Goal: Check status: Check status

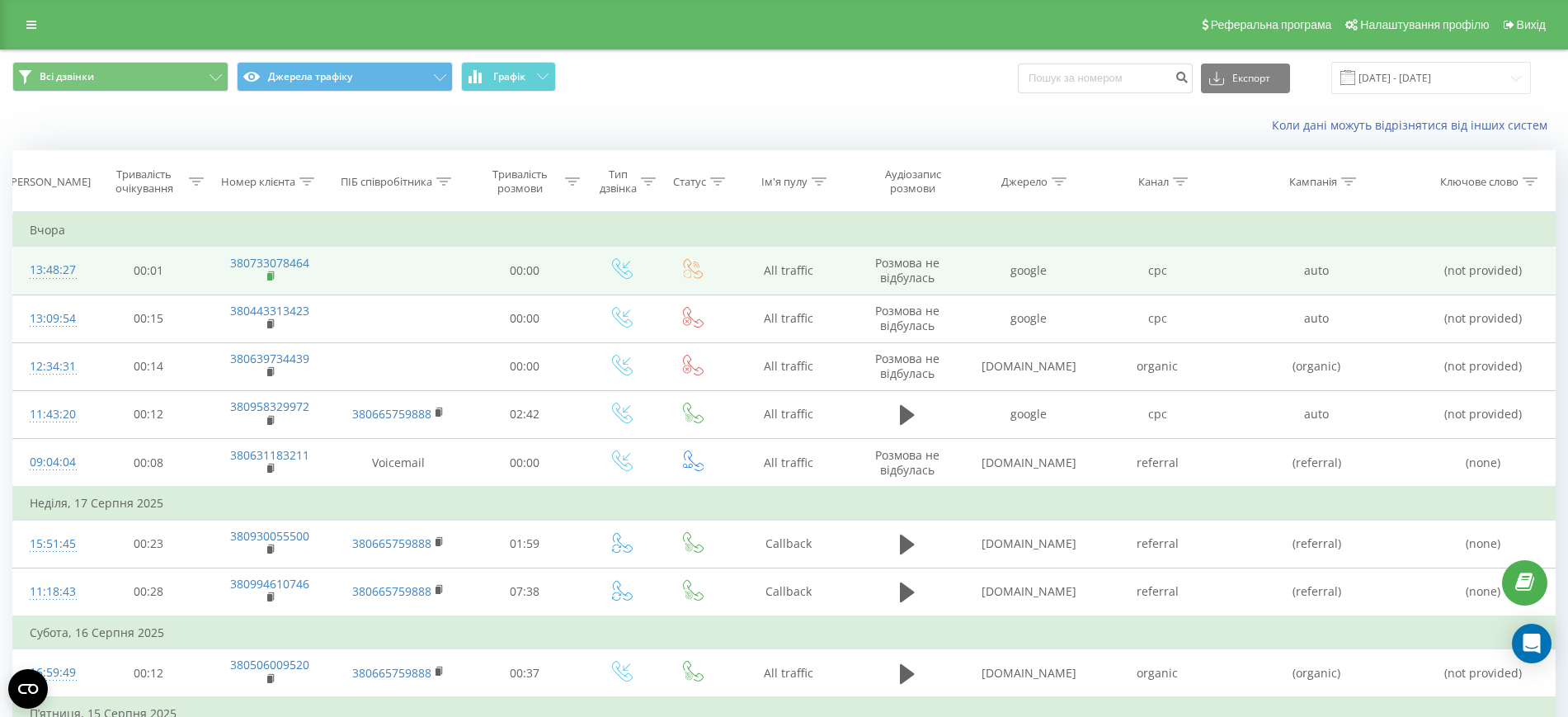
click at [269, 278] on rect at bounding box center [270, 276] width 5 height 7
click at [269, 276] on rect at bounding box center [270, 275] width 5 height 7
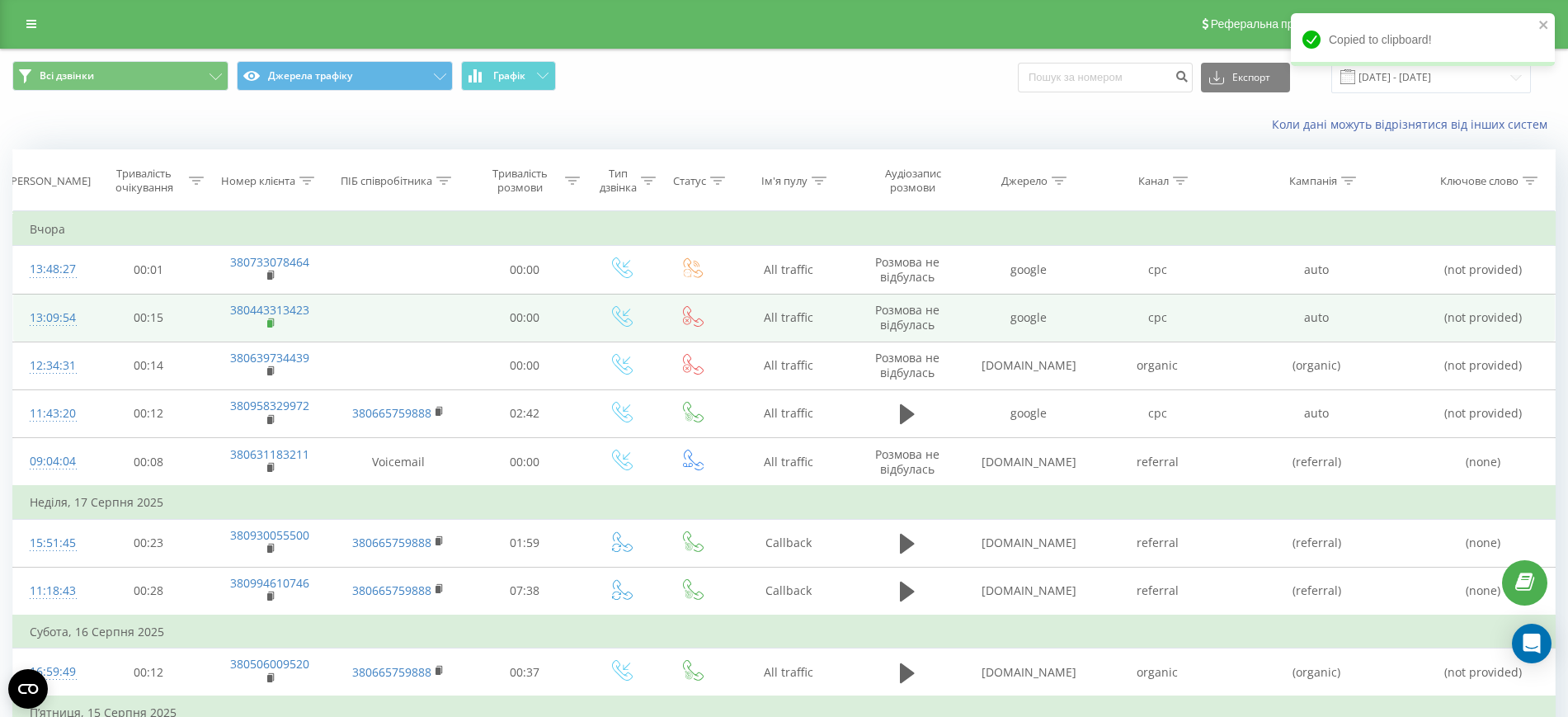
click at [271, 321] on rect at bounding box center [270, 324] width 5 height 7
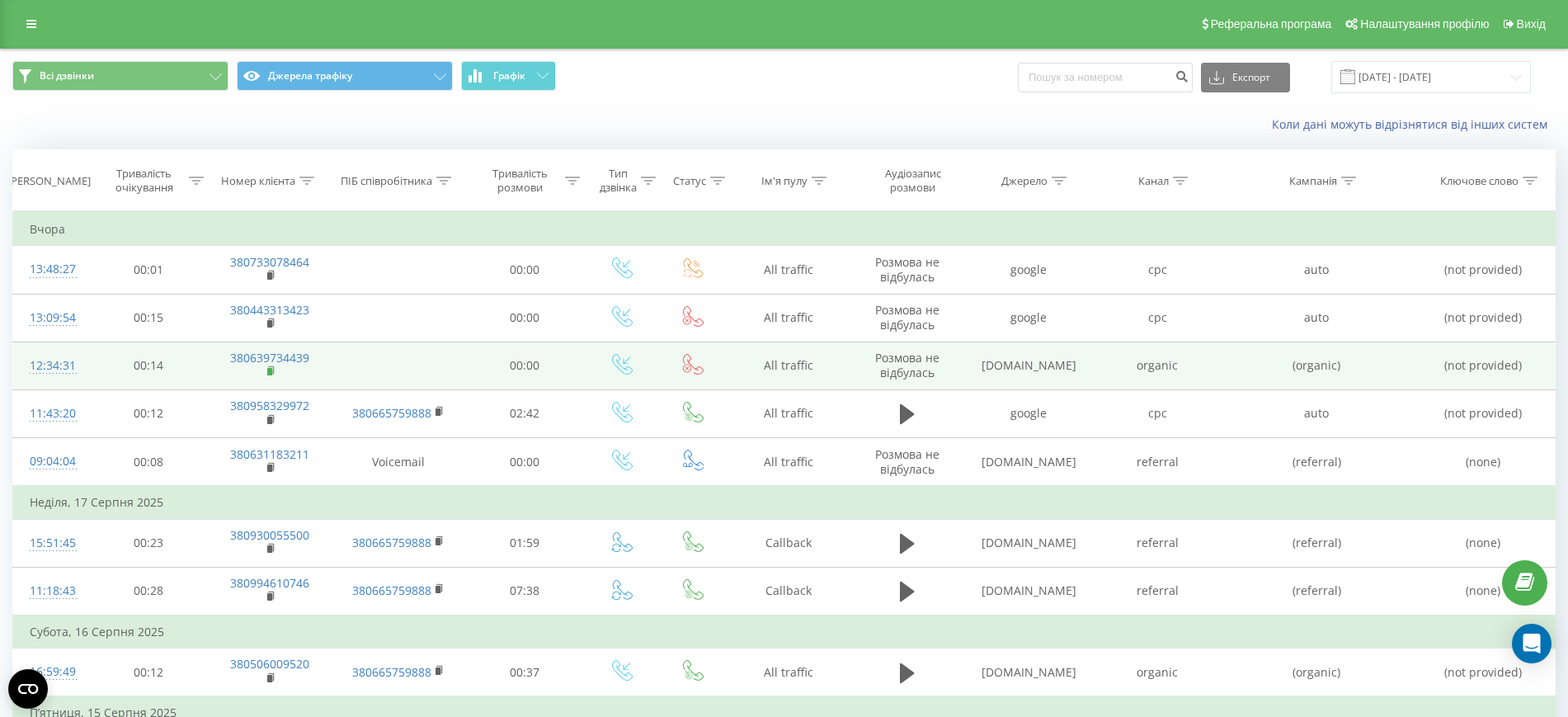
click at [269, 371] on rect at bounding box center [270, 371] width 5 height 7
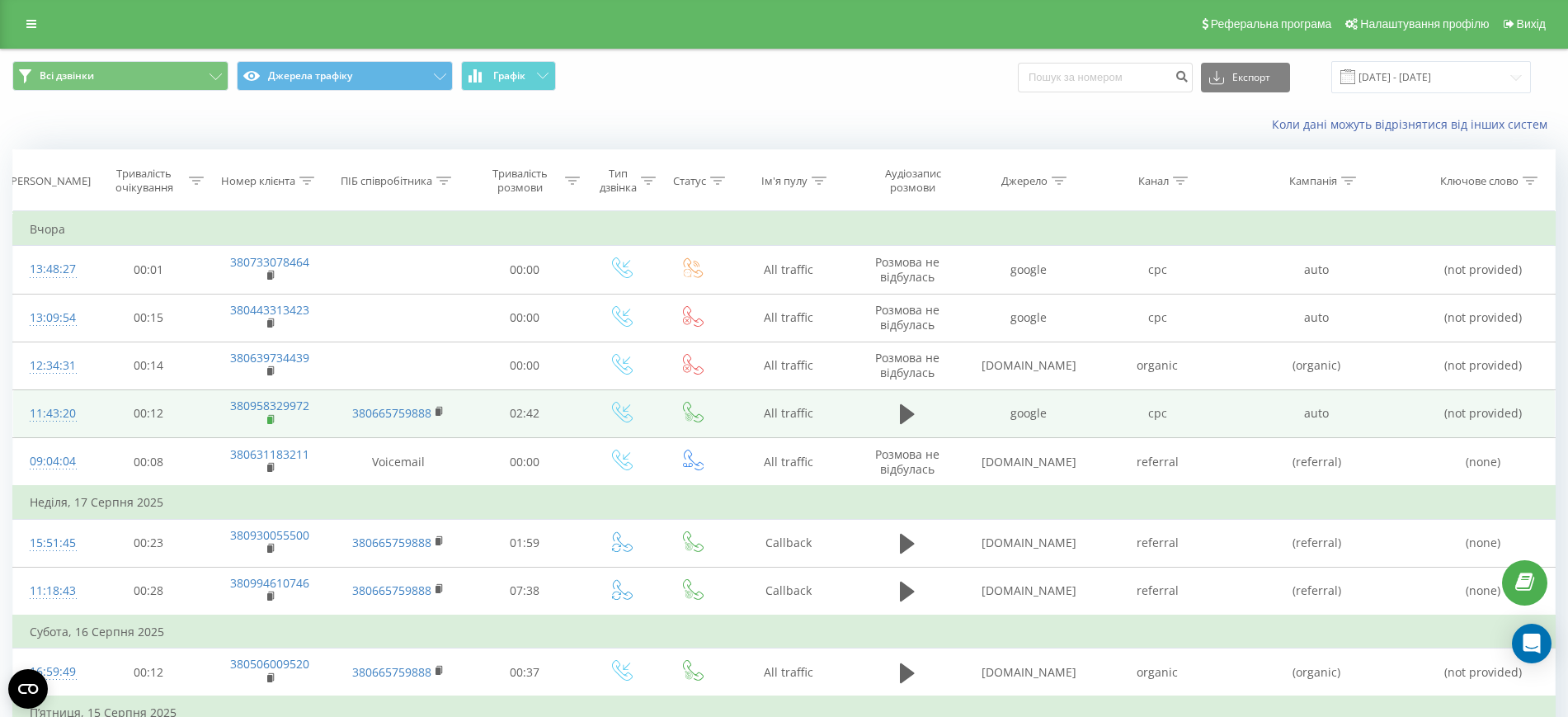
click at [271, 417] on rect at bounding box center [270, 420] width 5 height 7
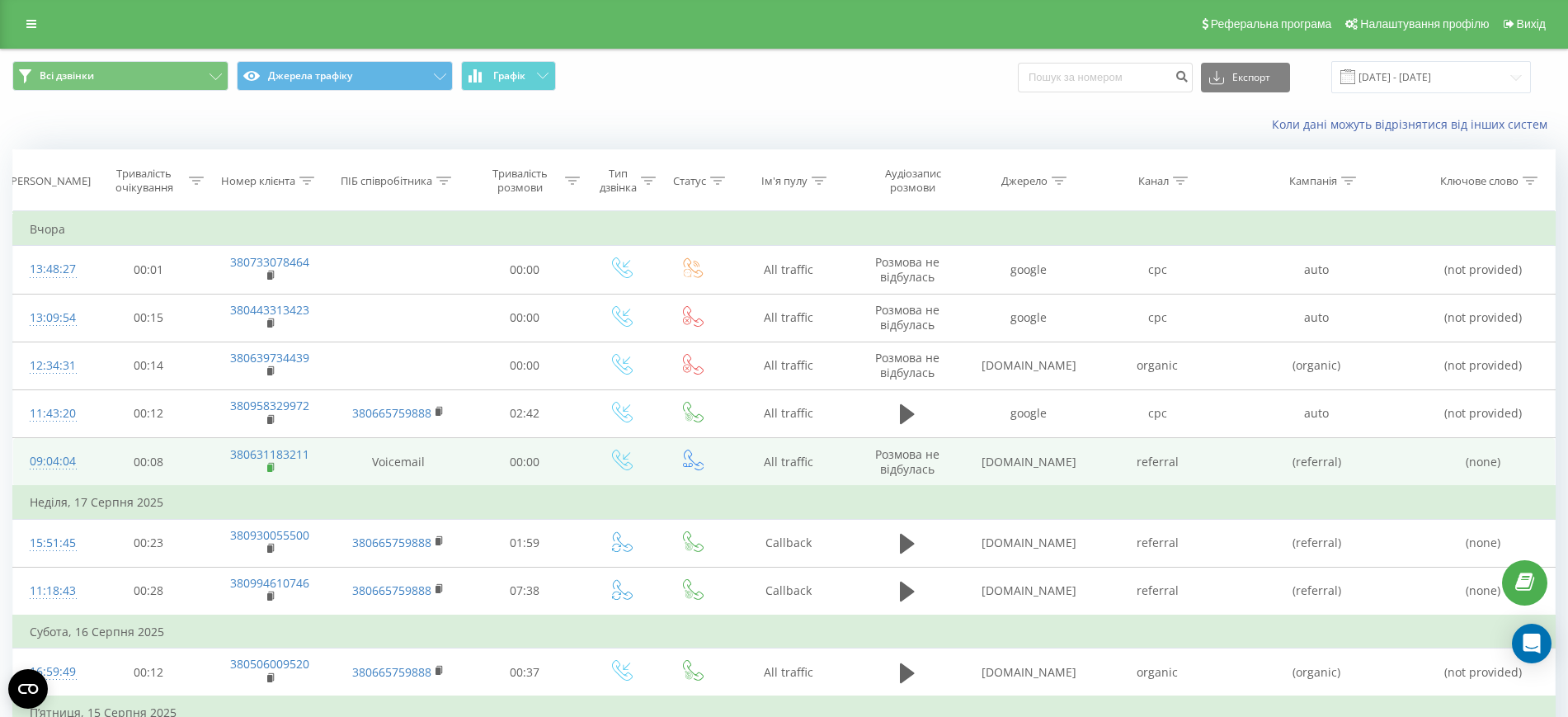
click at [271, 466] on rect at bounding box center [270, 468] width 5 height 7
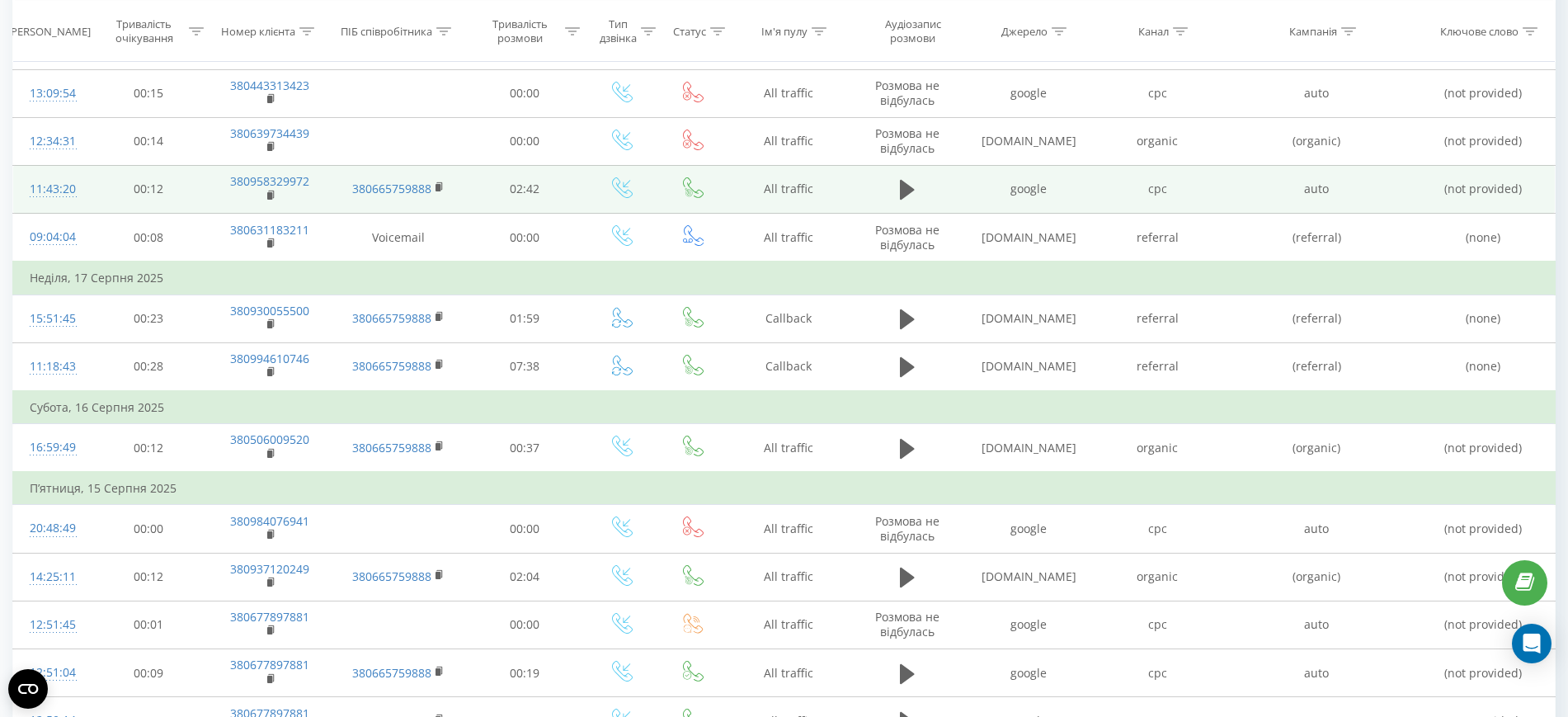
scroll to position [292, 0]
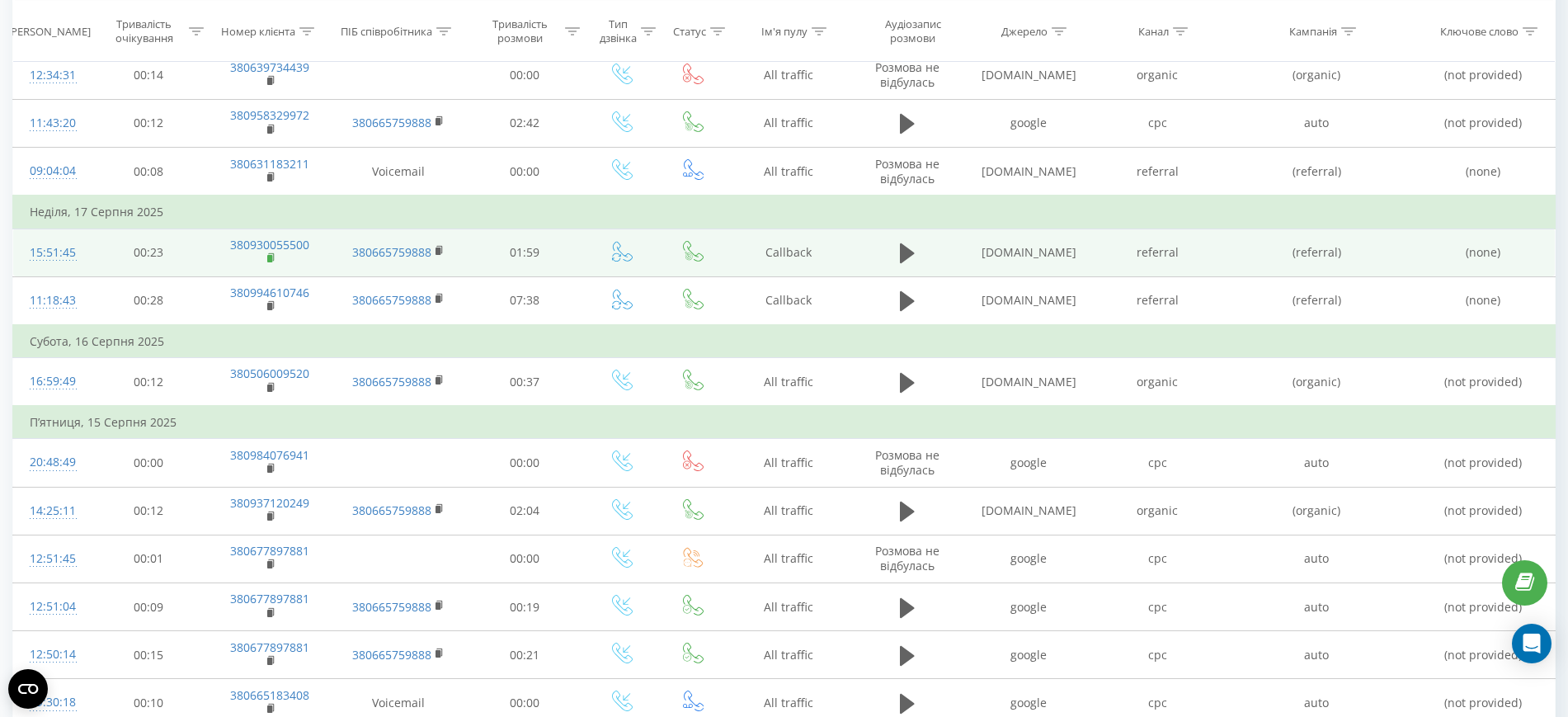
click at [268, 257] on rect at bounding box center [270, 258] width 5 height 7
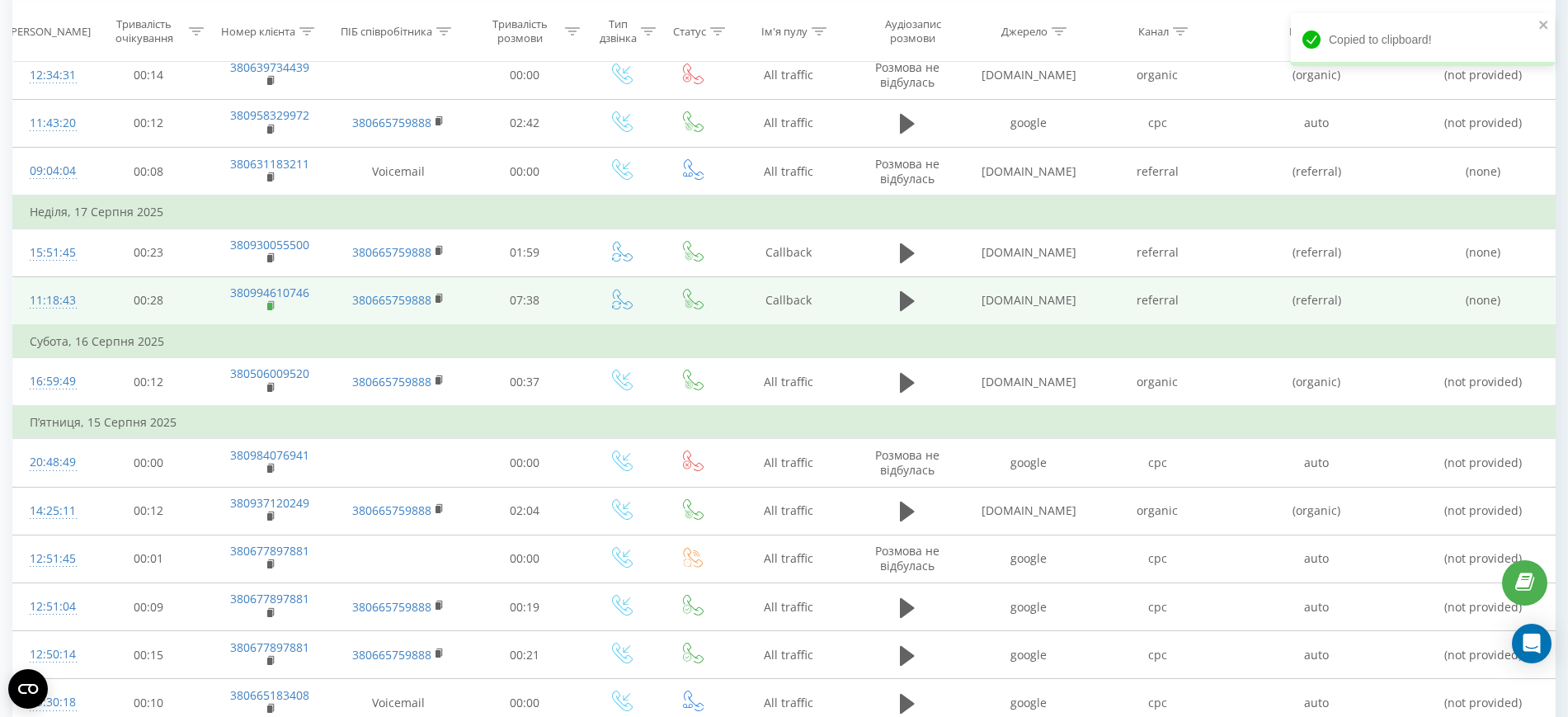
click at [269, 305] on rect at bounding box center [270, 306] width 5 height 7
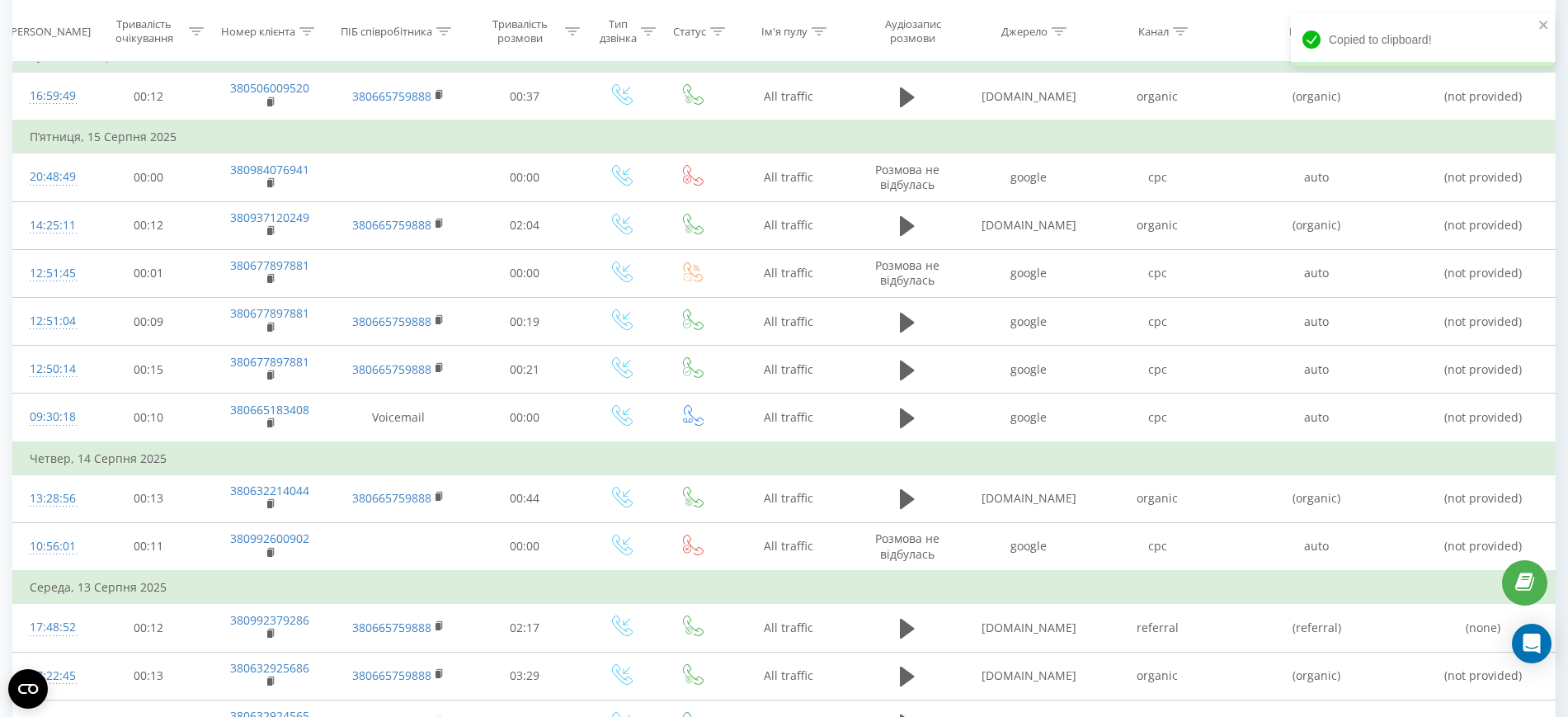
scroll to position [576, 0]
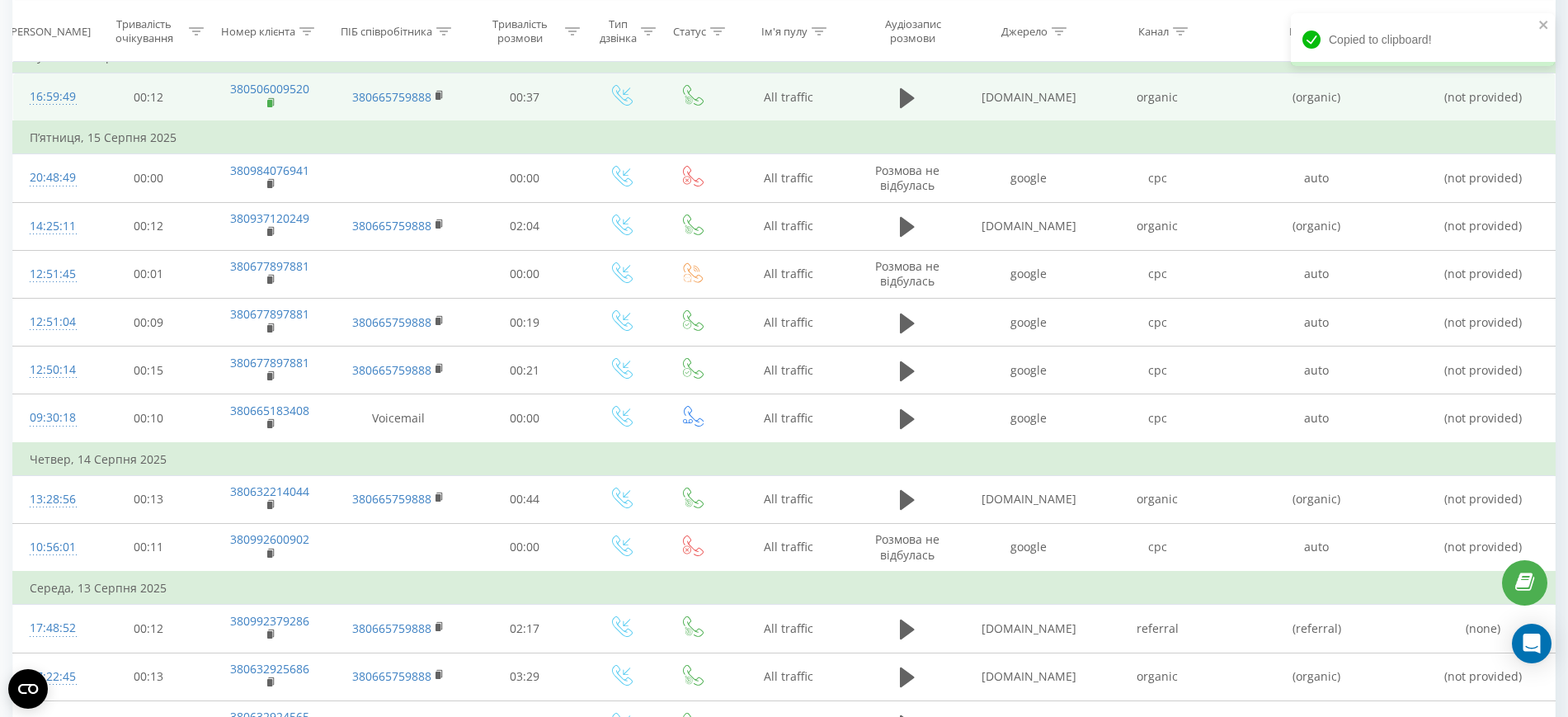
click at [268, 103] on icon at bounding box center [272, 104] width 9 height 12
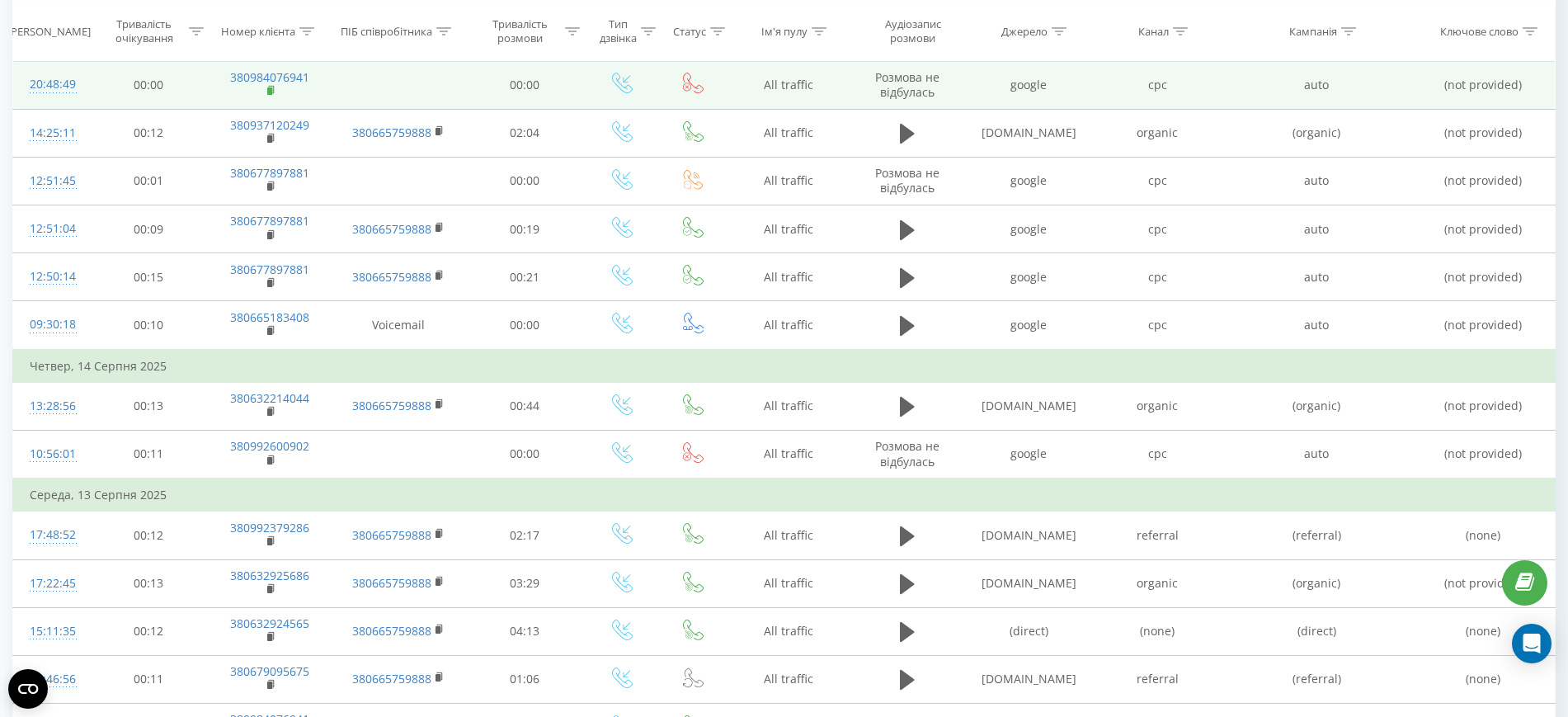
scroll to position [668, 0]
click at [268, 90] on icon at bounding box center [272, 92] width 9 height 12
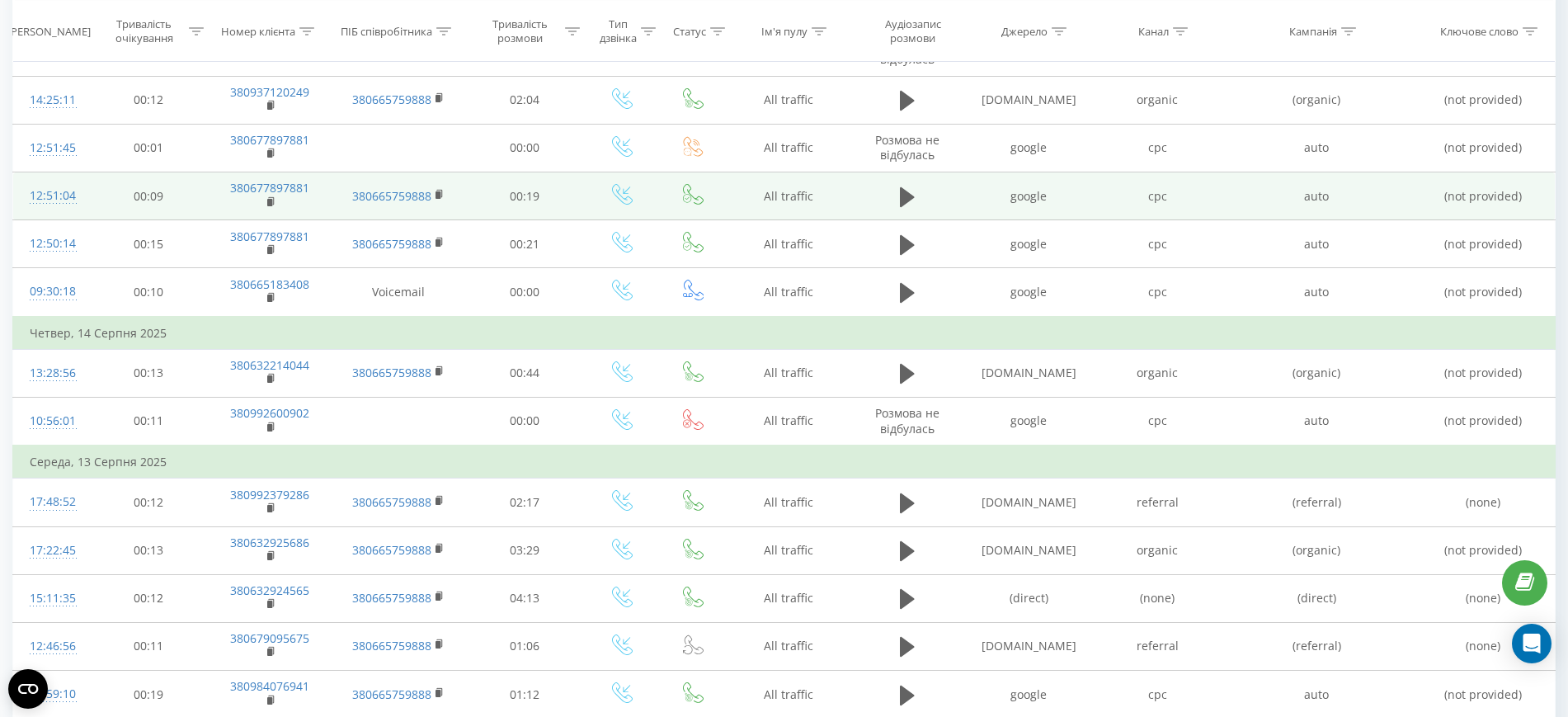
scroll to position [704, 0]
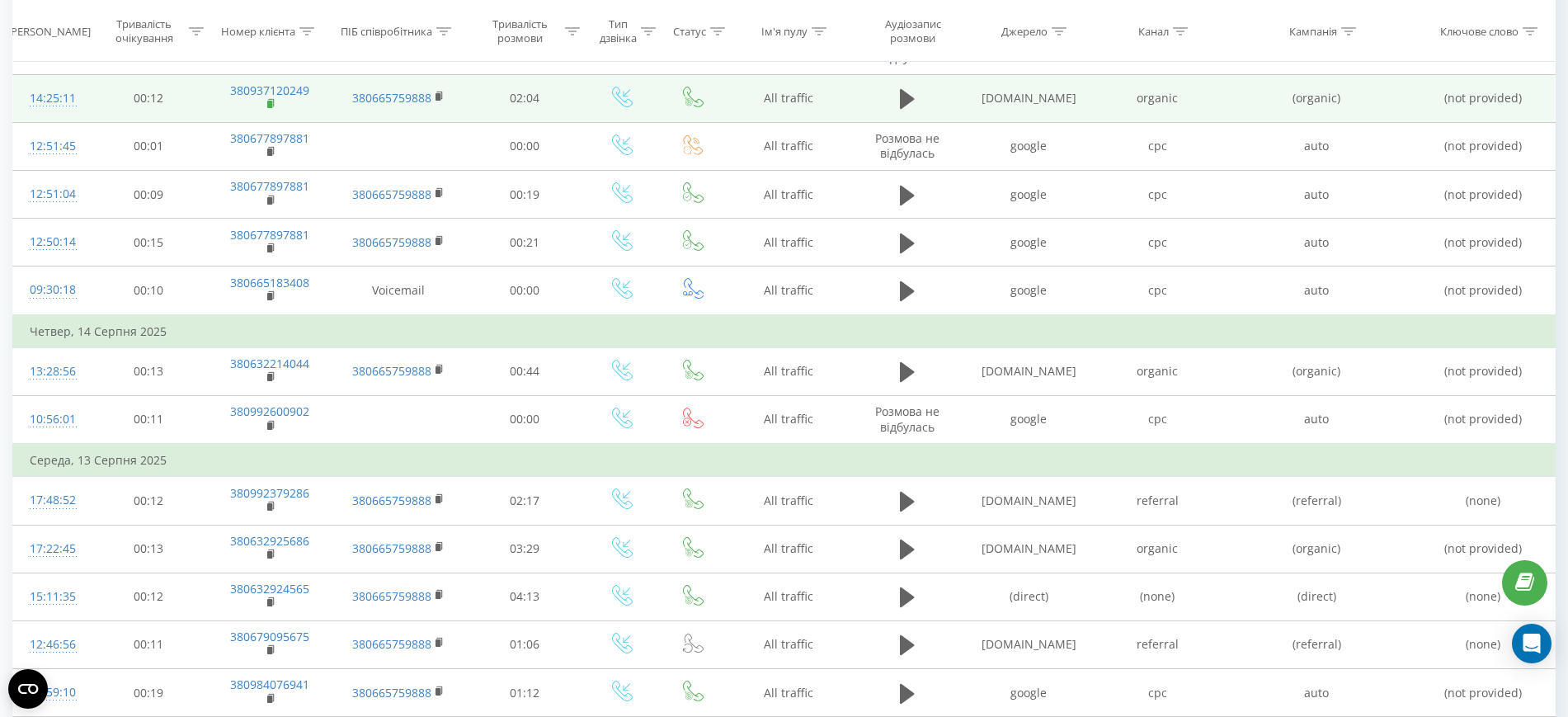
click at [270, 100] on icon at bounding box center [272, 105] width 9 height 12
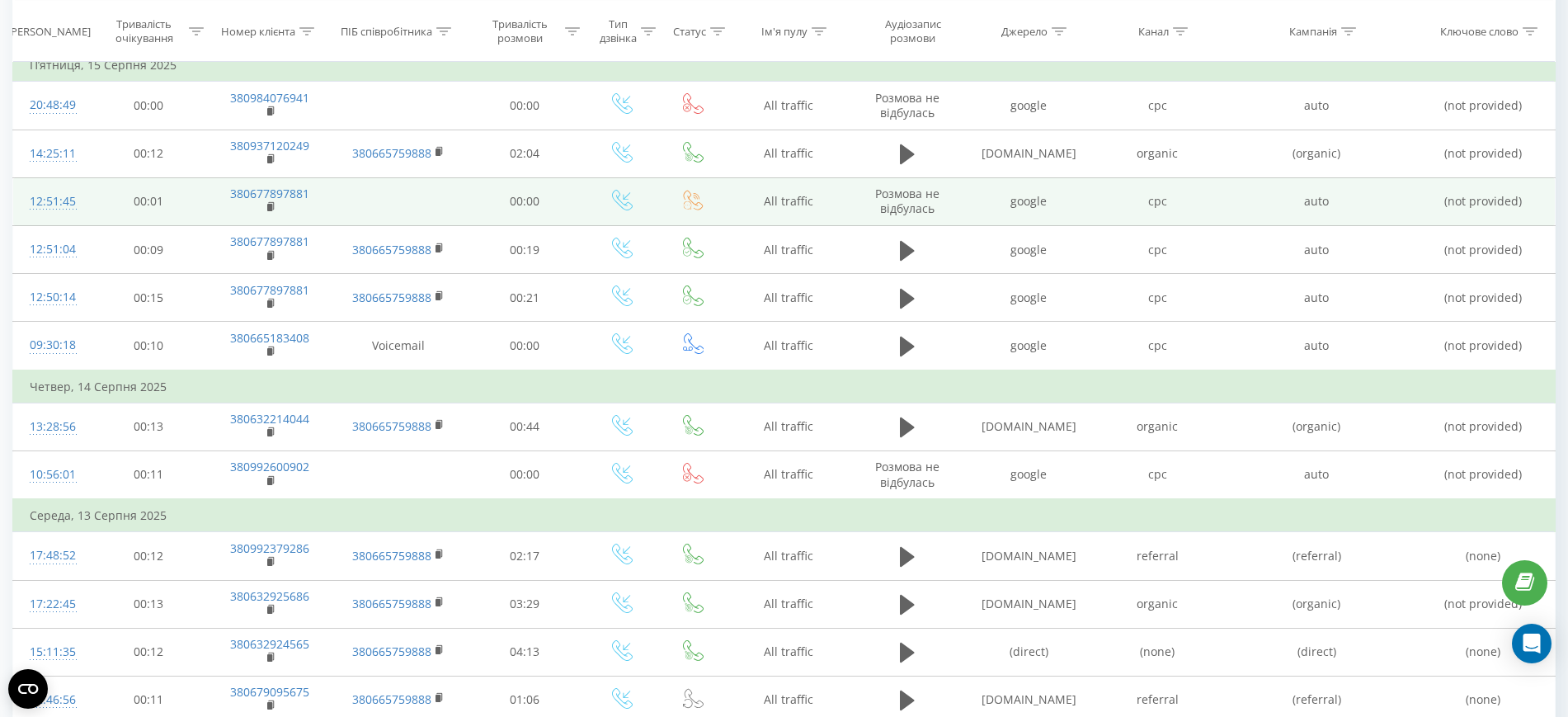
scroll to position [650, 0]
click at [272, 203] on rect at bounding box center [270, 205] width 5 height 7
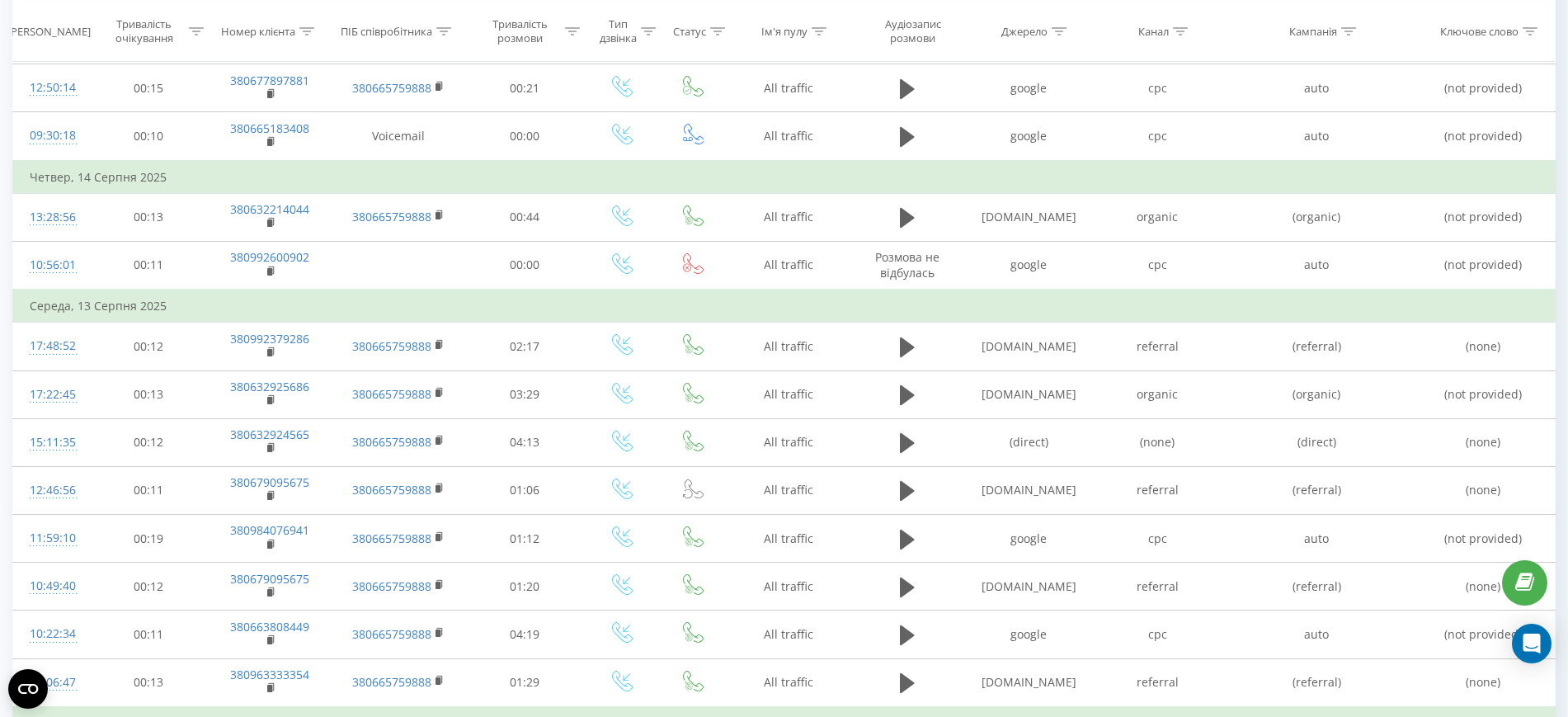
scroll to position [860, 0]
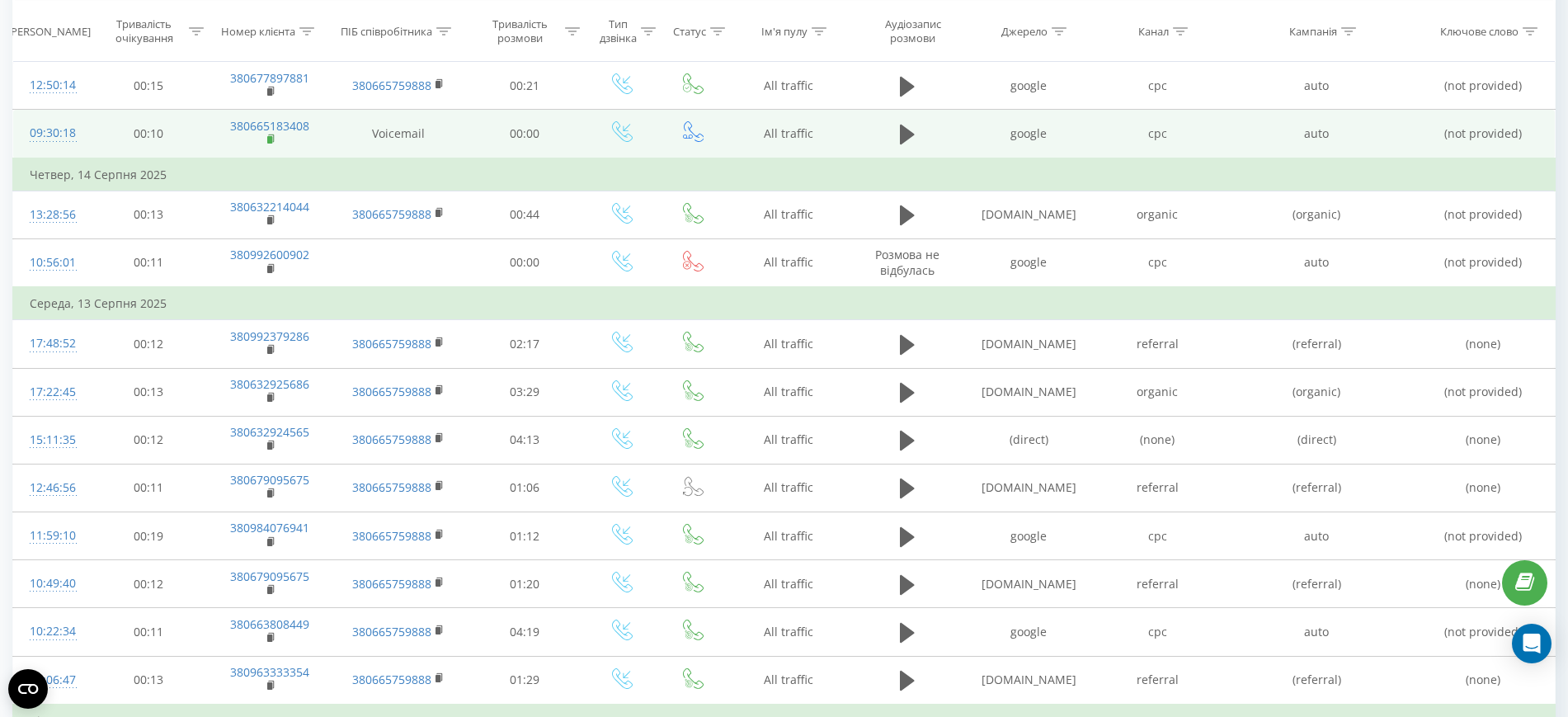
click at [268, 140] on rect at bounding box center [270, 139] width 5 height 7
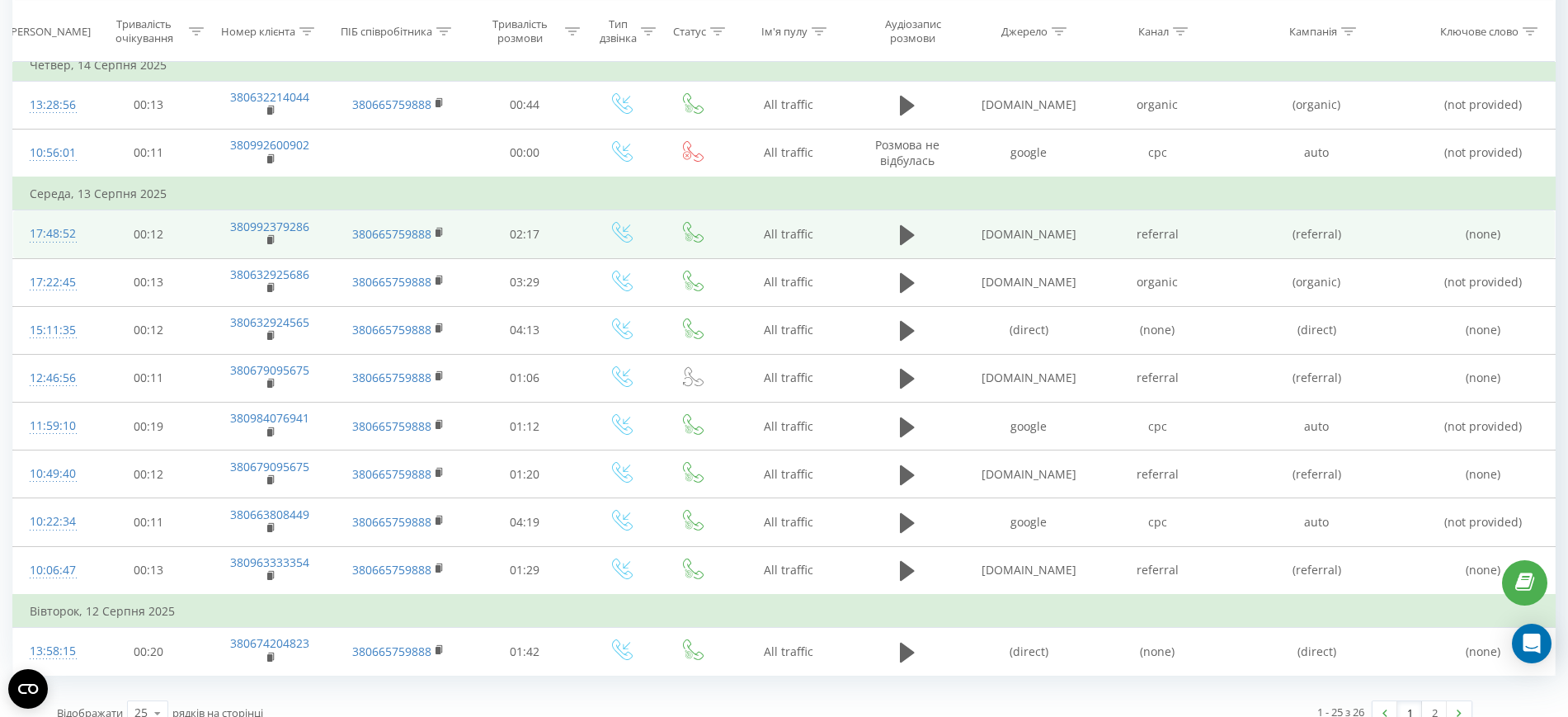
scroll to position [973, 0]
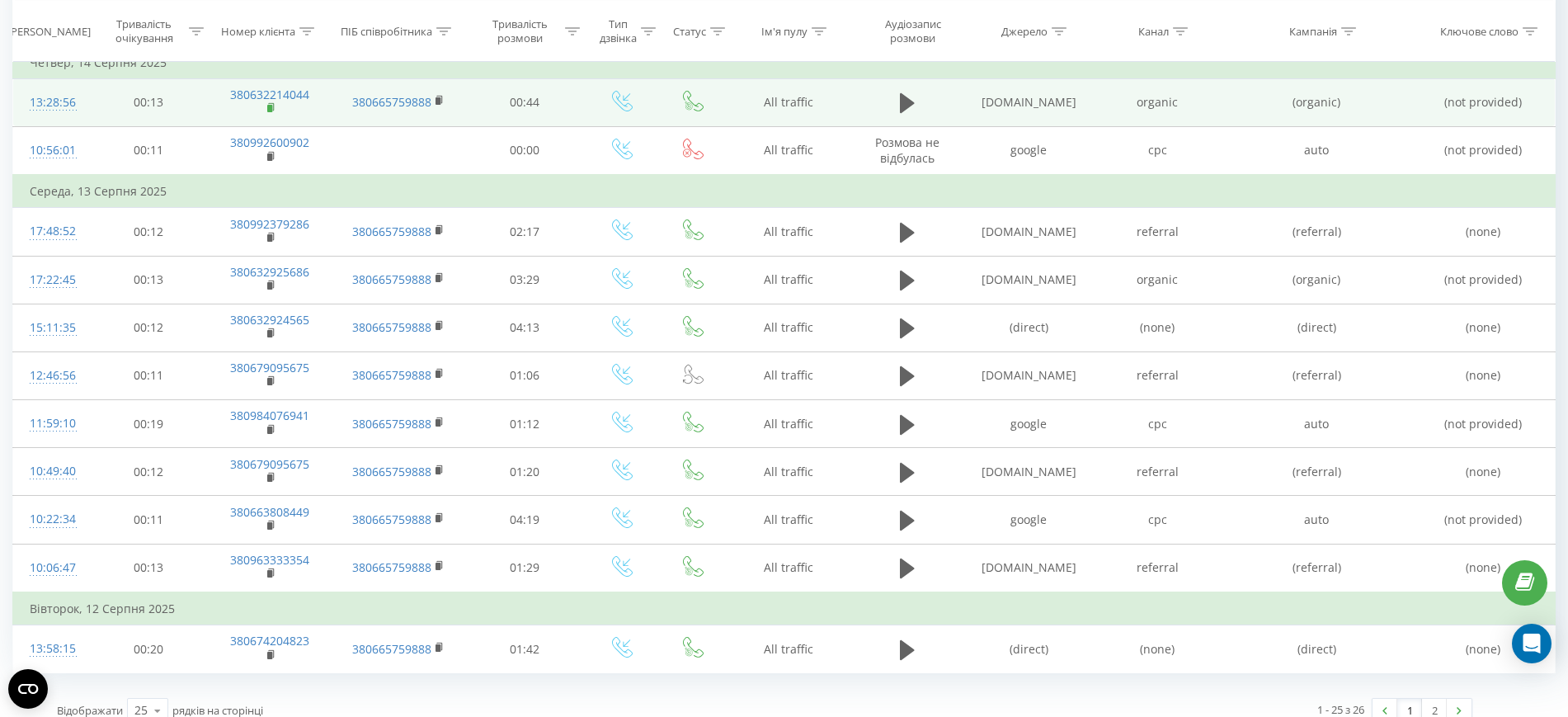
click at [270, 103] on icon at bounding box center [272, 109] width 9 height 12
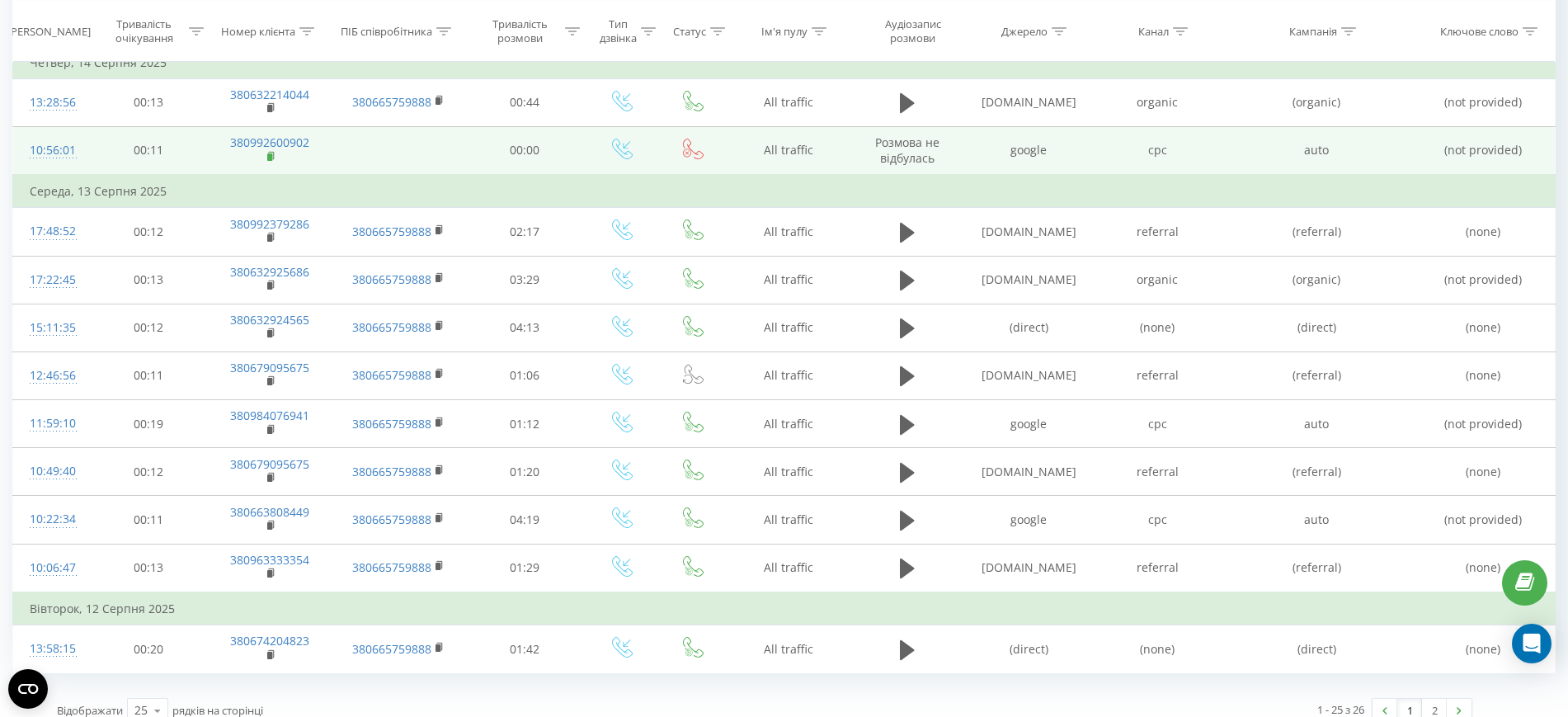
click at [268, 153] on rect at bounding box center [270, 156] width 5 height 7
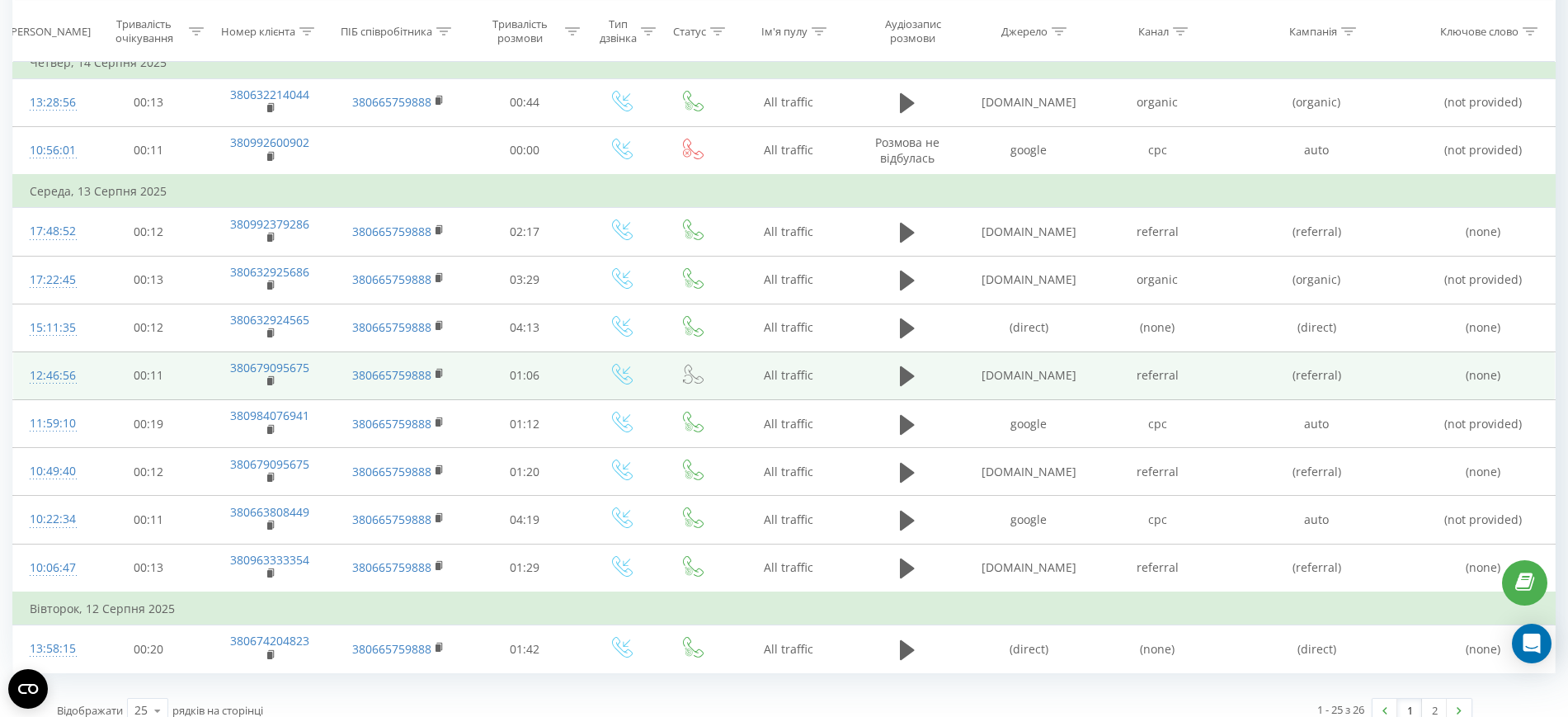
scroll to position [991, 0]
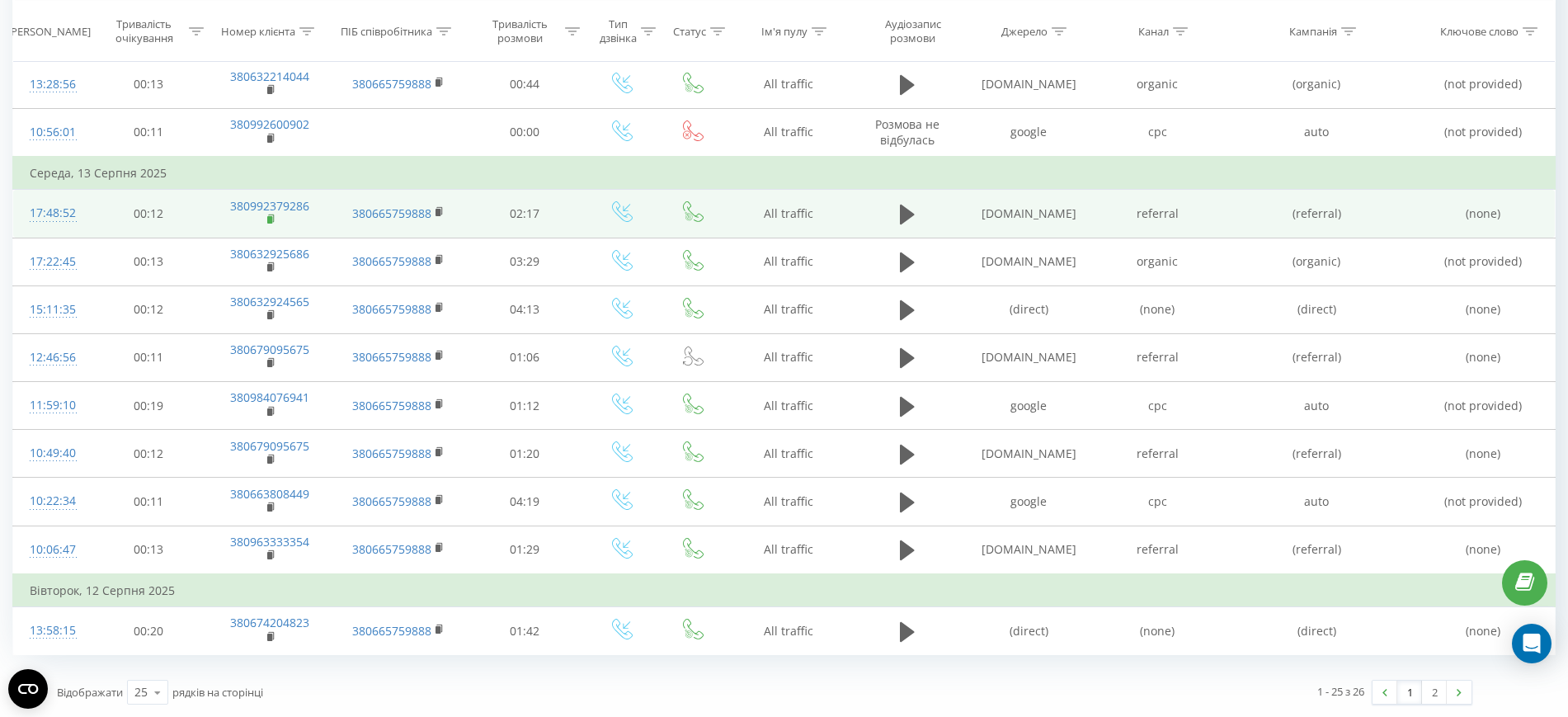
click at [269, 215] on icon at bounding box center [272, 220] width 9 height 12
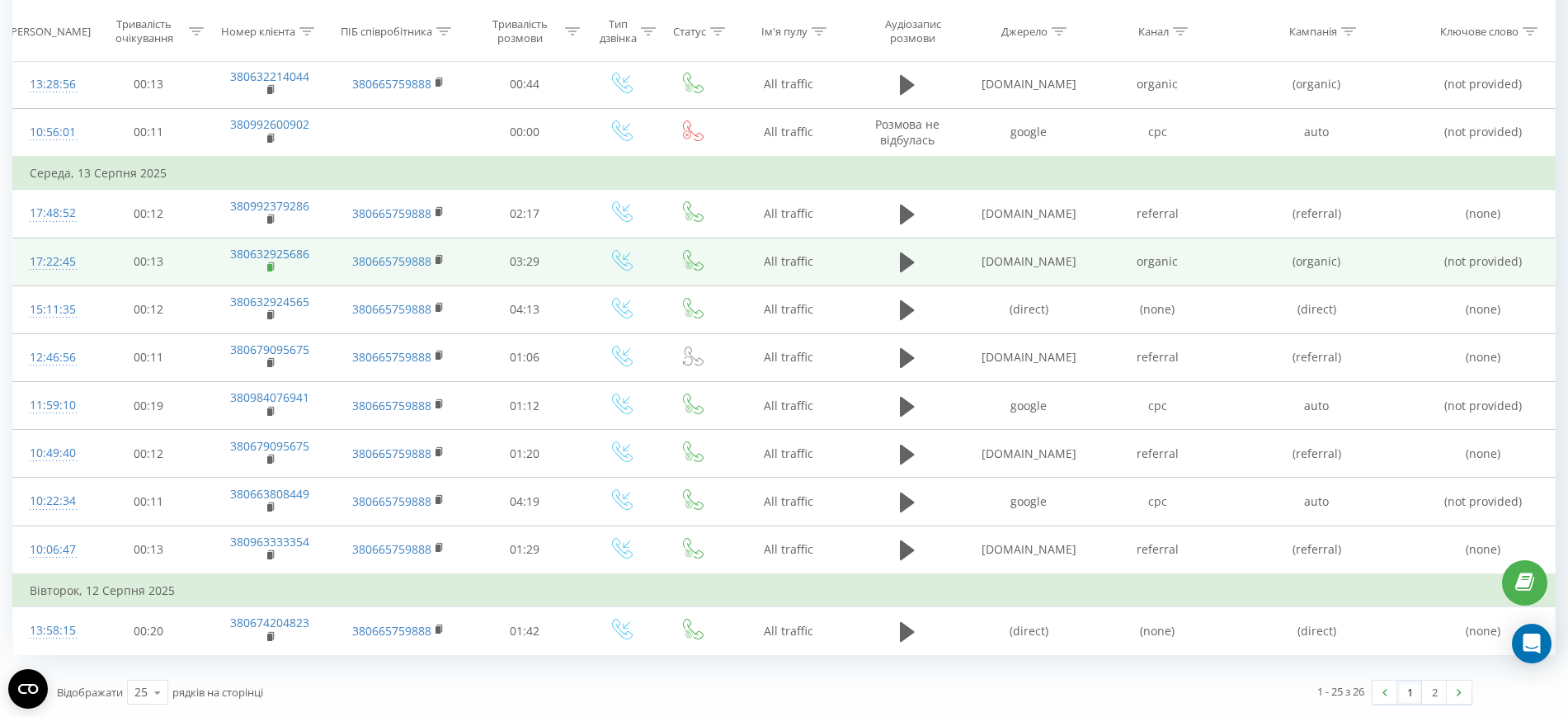
click at [268, 264] on rect at bounding box center [270, 267] width 5 height 7
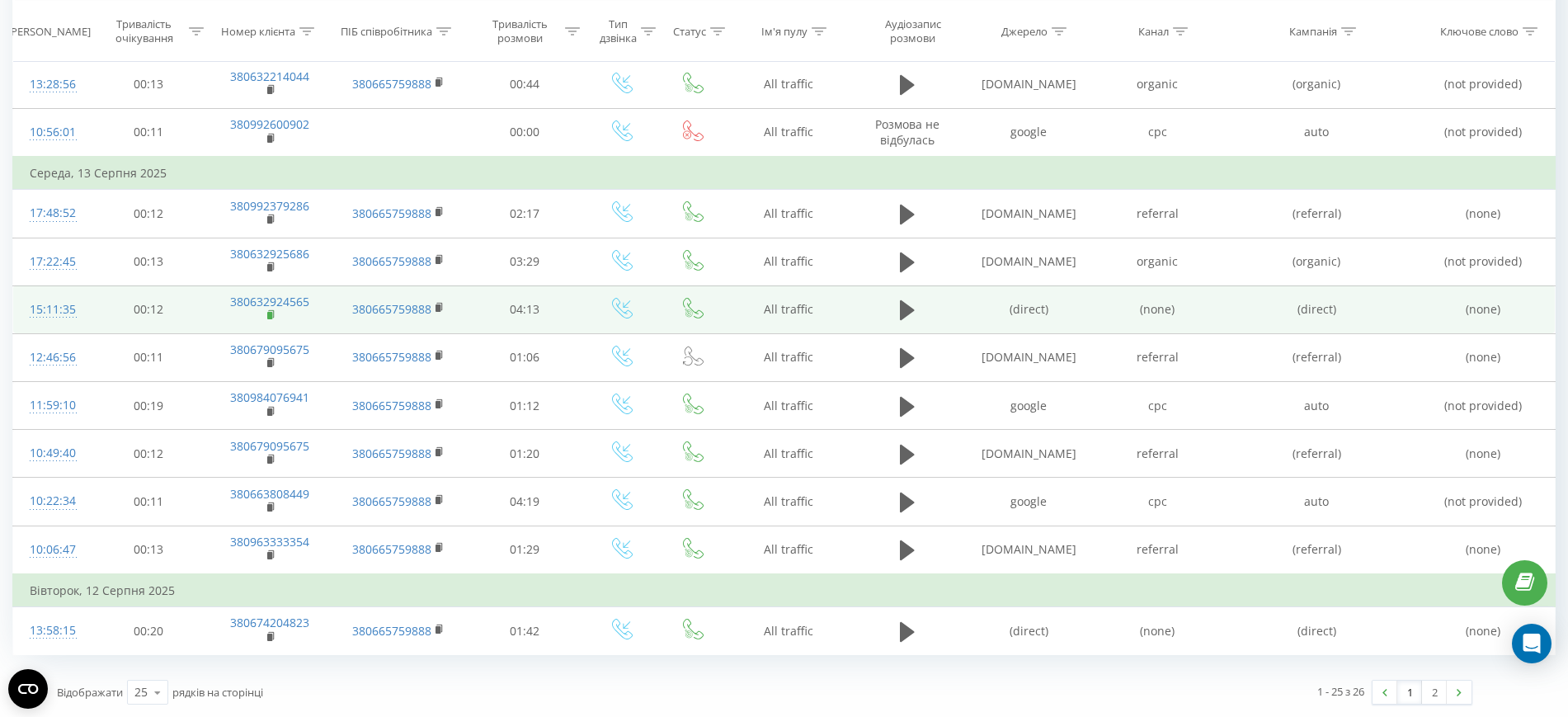
click at [271, 316] on rect at bounding box center [270, 315] width 5 height 7
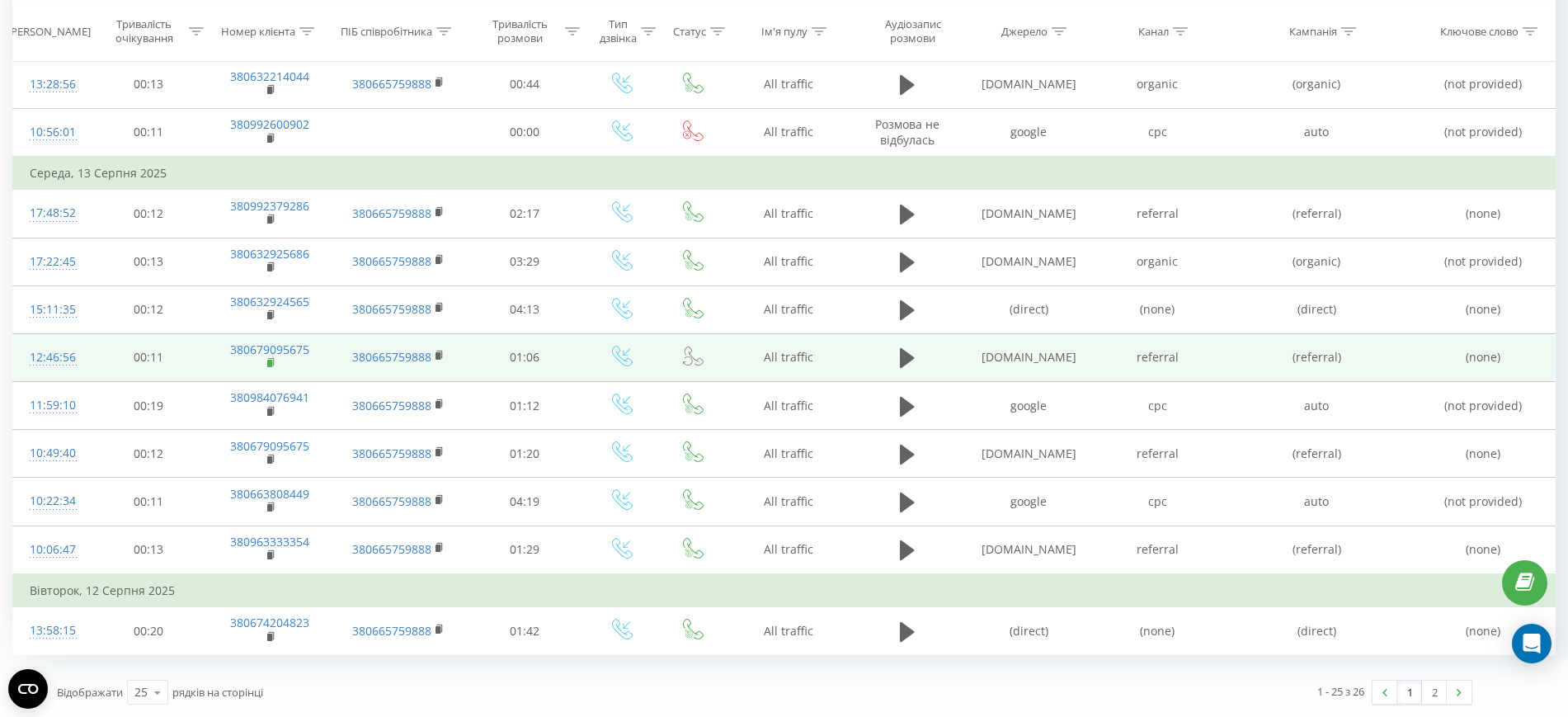
click at [268, 361] on icon at bounding box center [272, 363] width 9 height 12
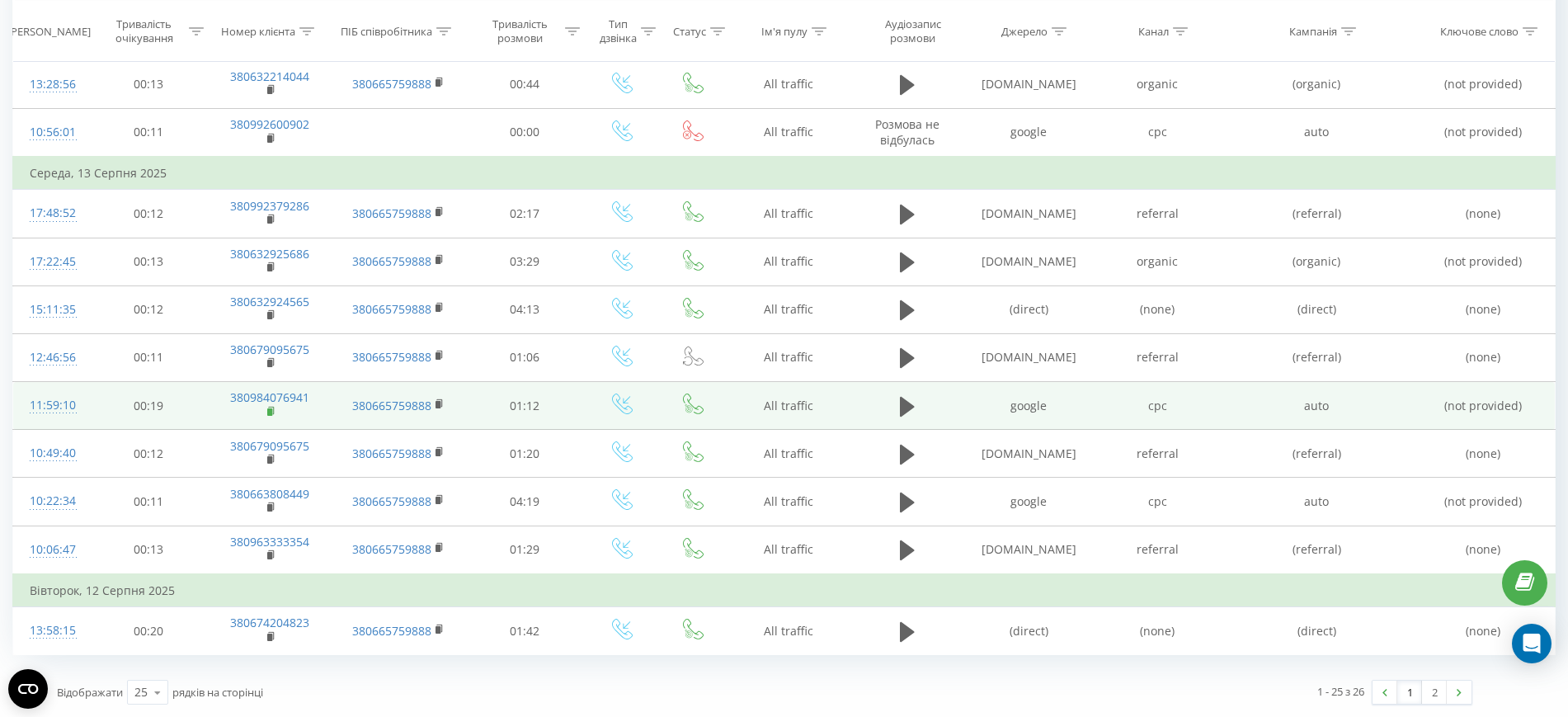
click at [268, 411] on rect at bounding box center [270, 411] width 5 height 7
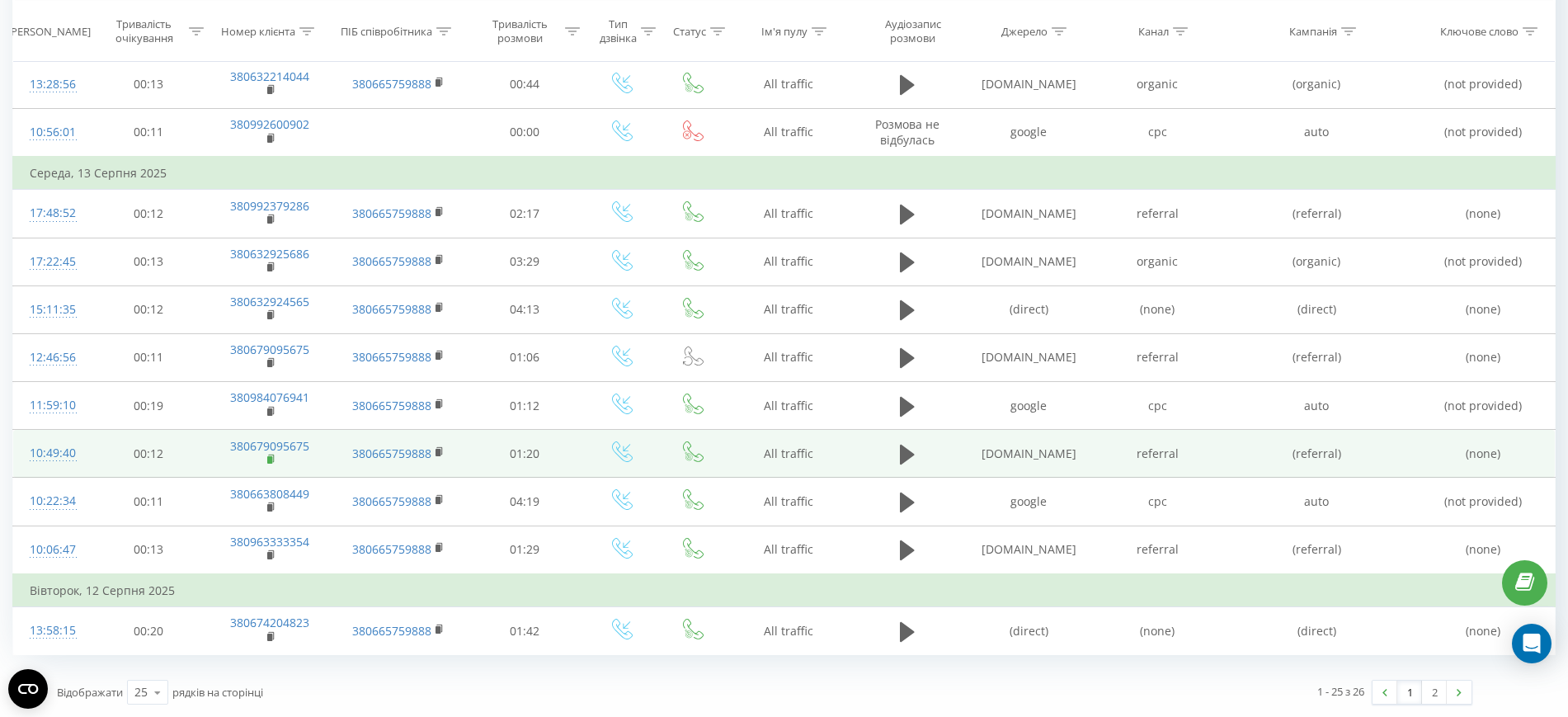
click at [271, 458] on rect at bounding box center [270, 459] width 5 height 7
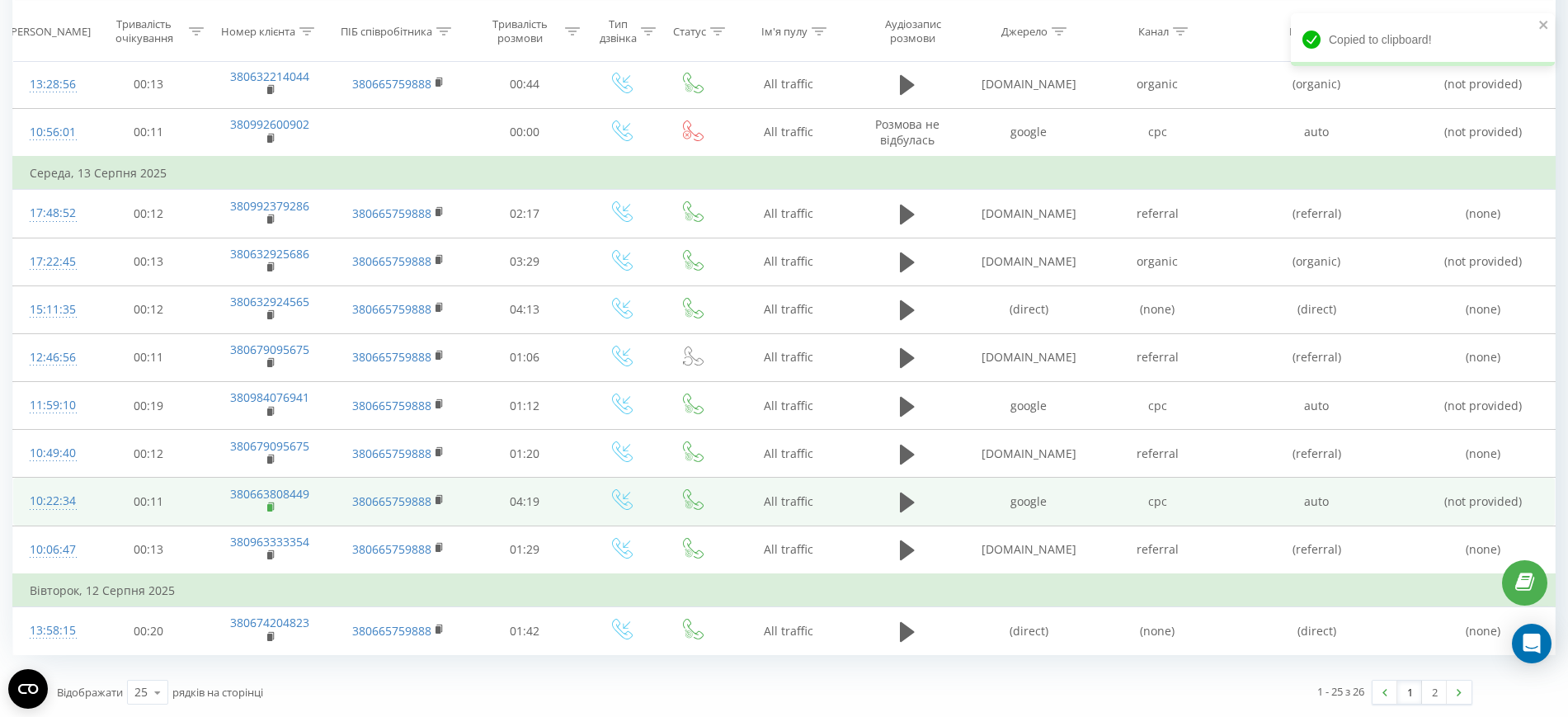
click at [271, 507] on rect at bounding box center [270, 507] width 5 height 7
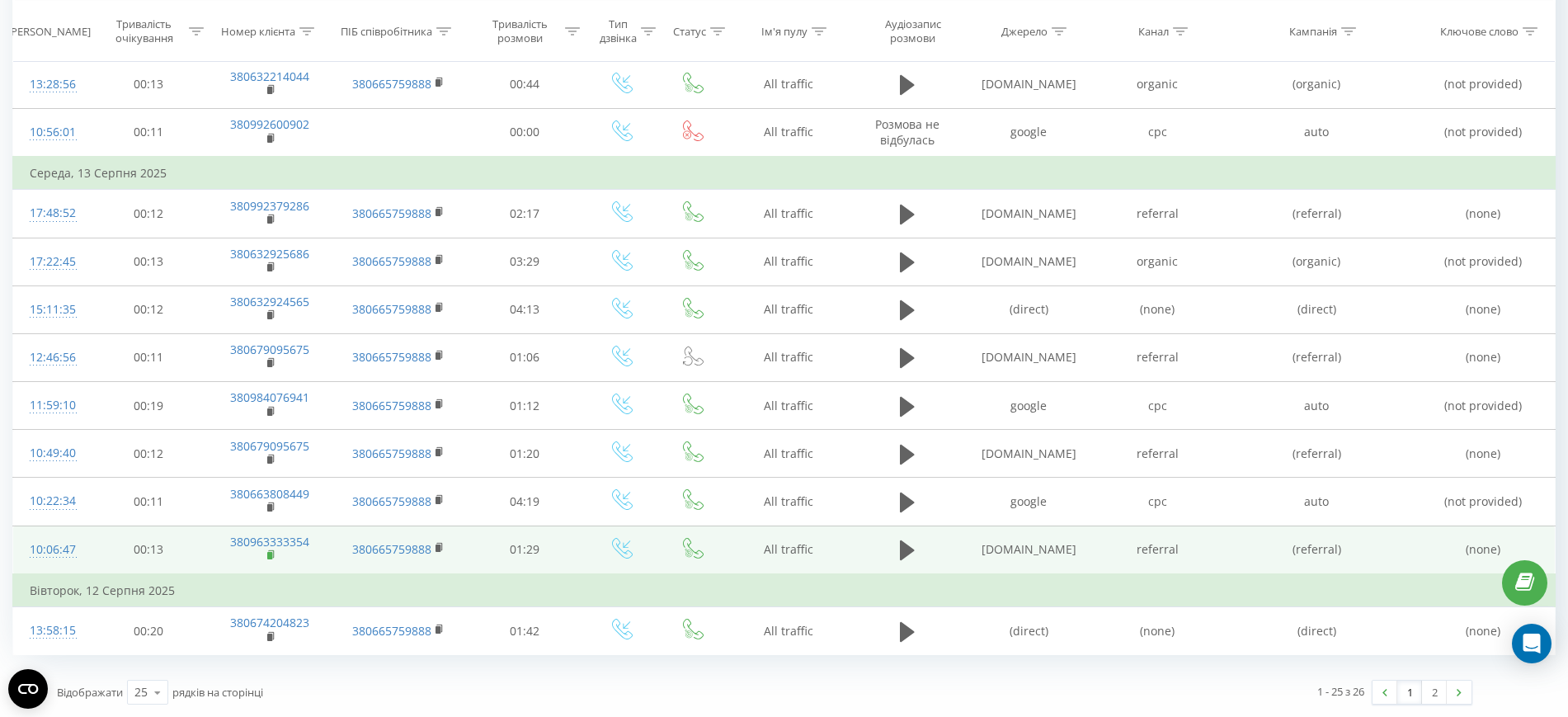
click at [270, 553] on rect at bounding box center [270, 555] width 5 height 7
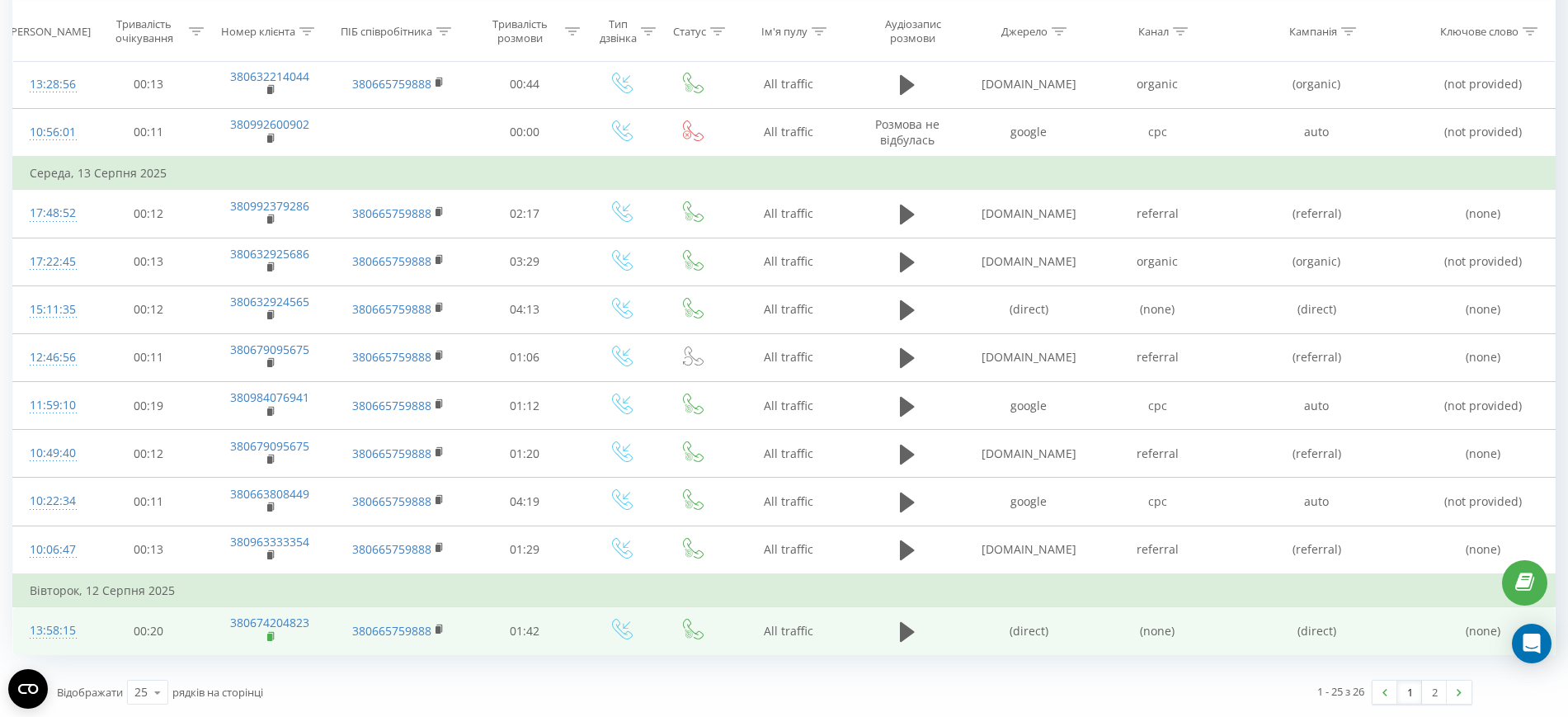
click at [269, 634] on rect at bounding box center [270, 636] width 5 height 7
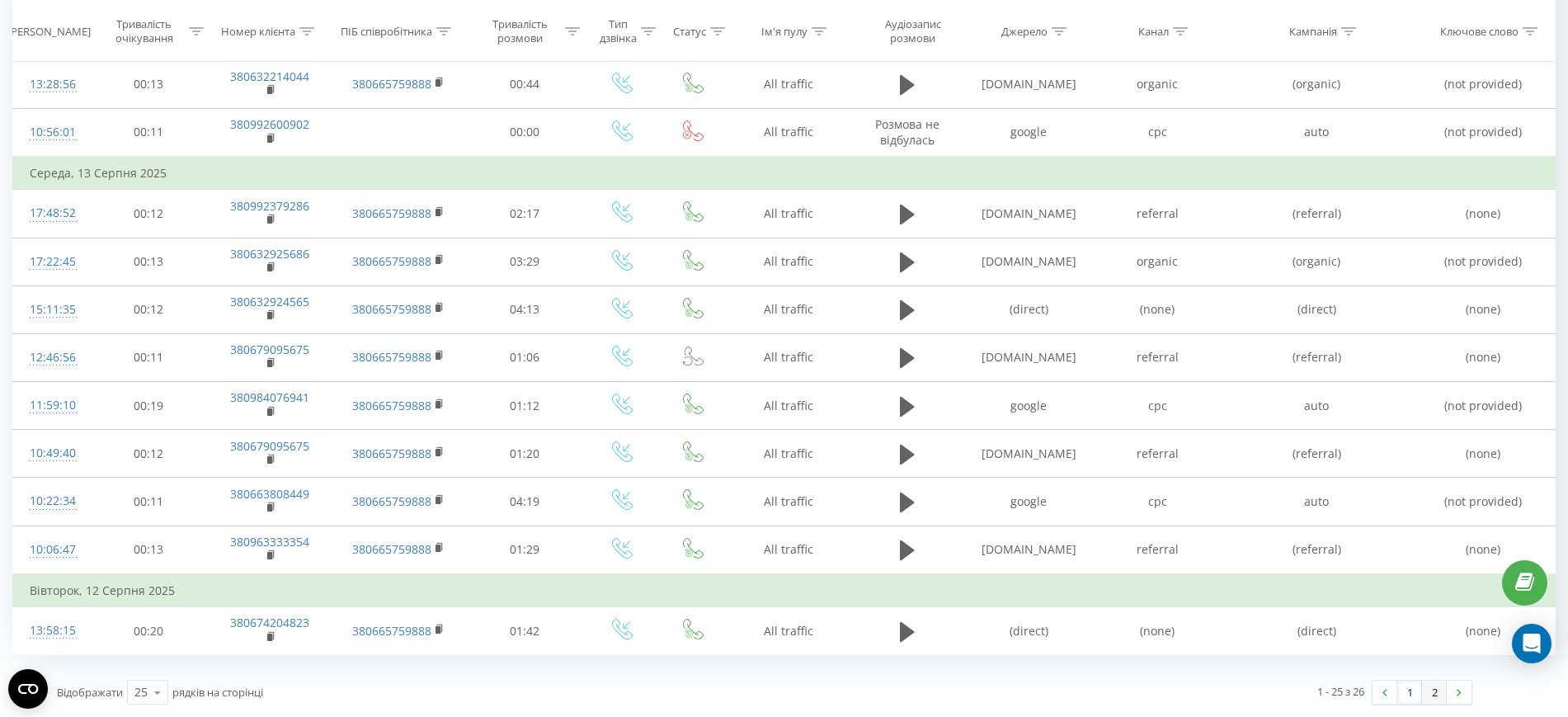
click at [1429, 697] on link "2" at bounding box center [1435, 692] width 25 height 23
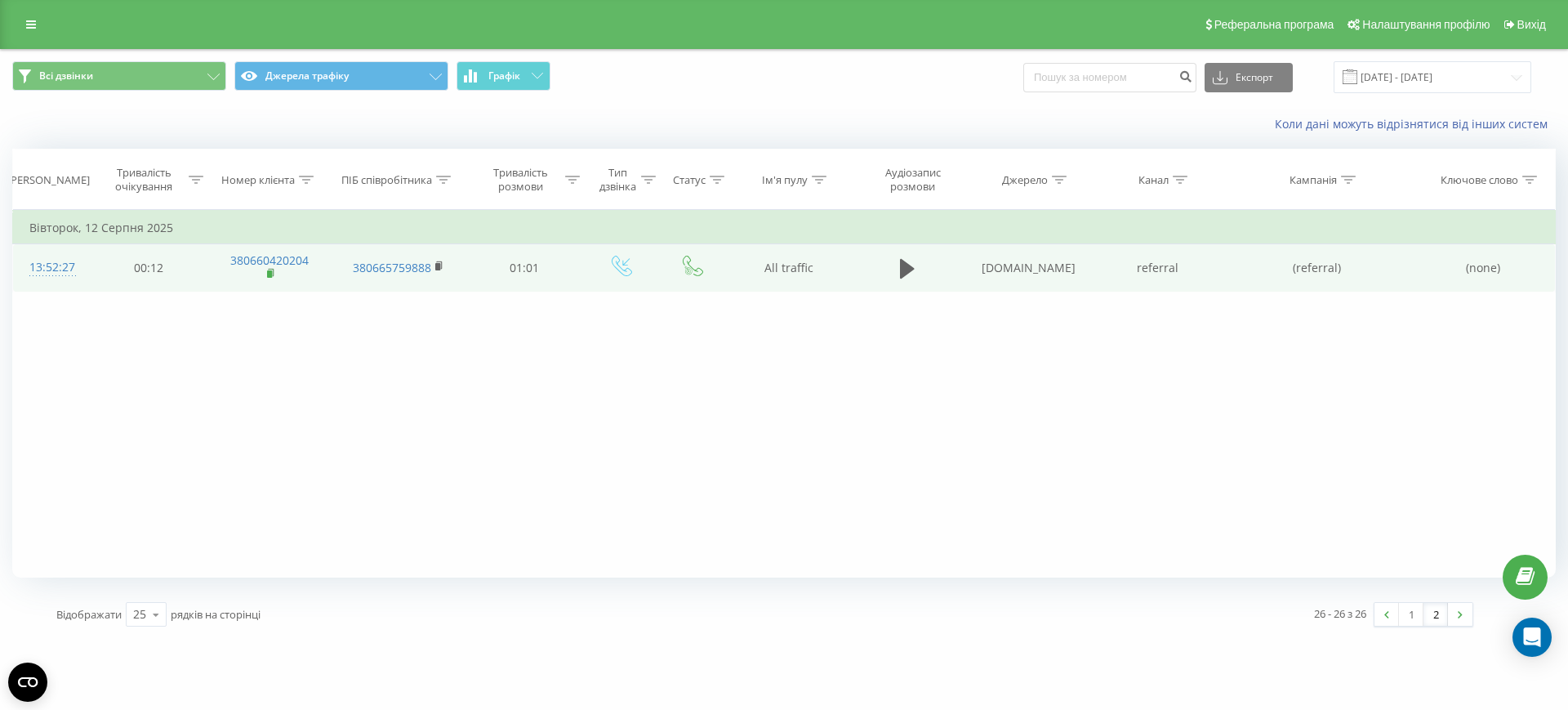
click at [269, 272] on rect at bounding box center [269, 273] width 5 height 7
